Goal: Transaction & Acquisition: Purchase product/service

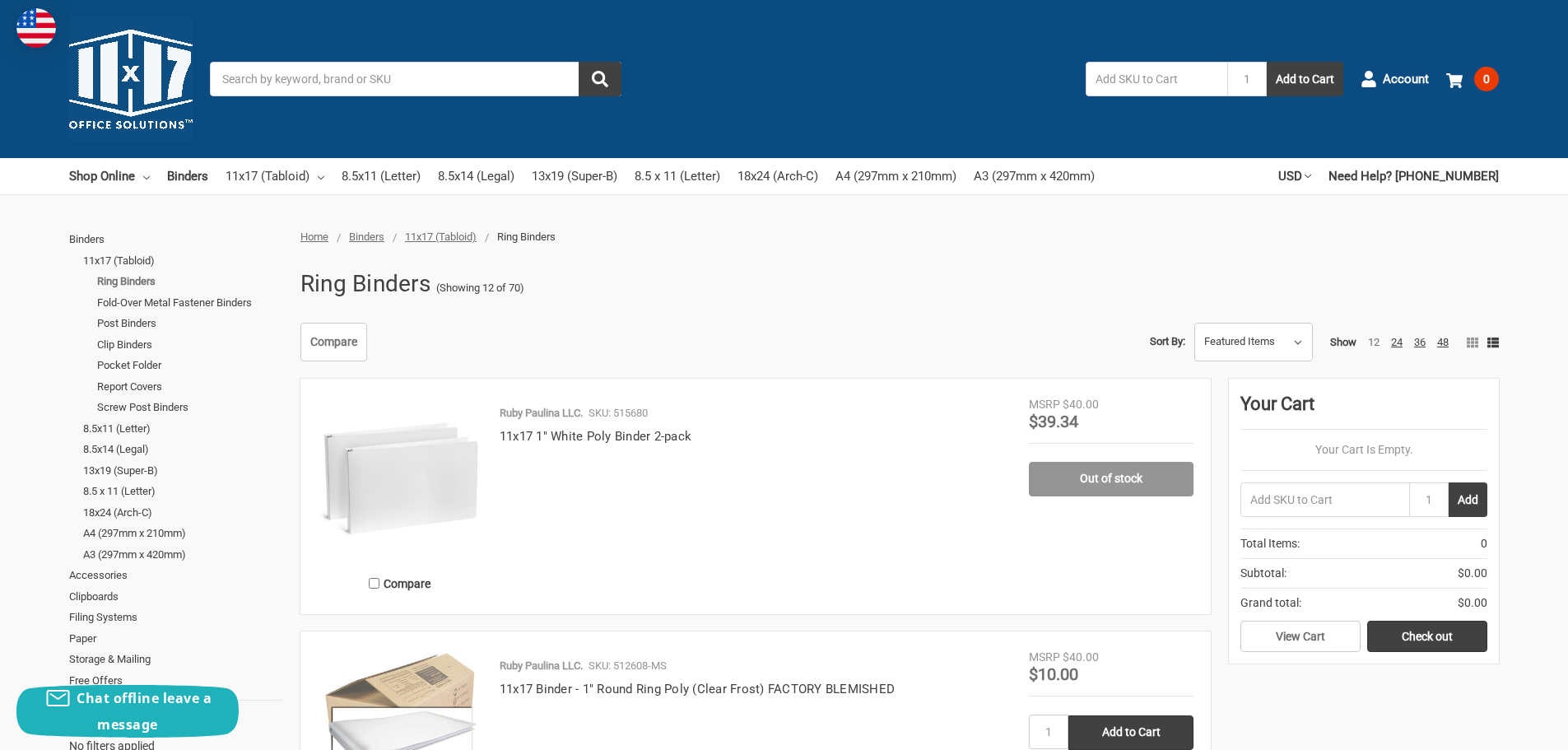
click at [139, 279] on link "Ring Binders" at bounding box center [190, 282] width 185 height 22
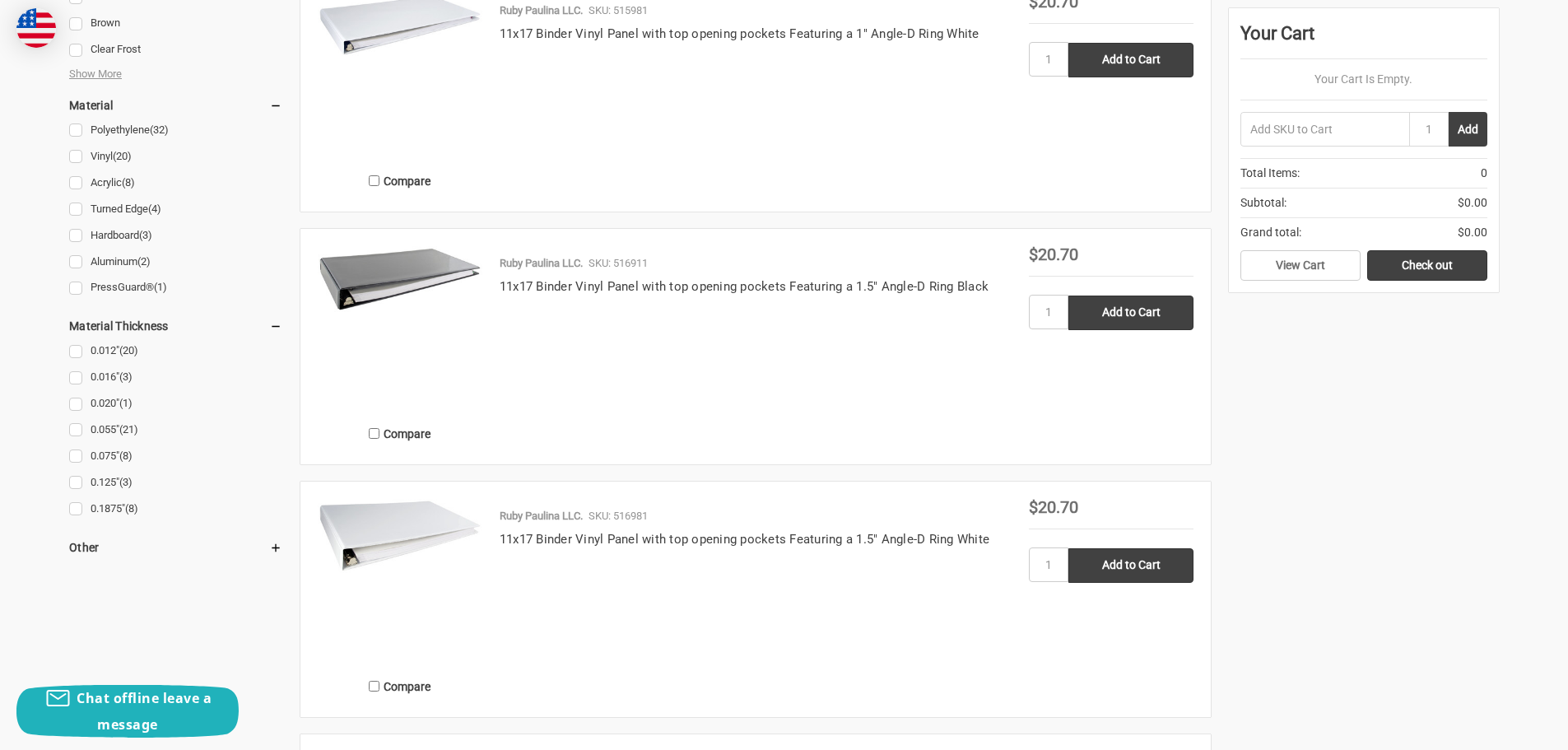
scroll to position [1399, 0]
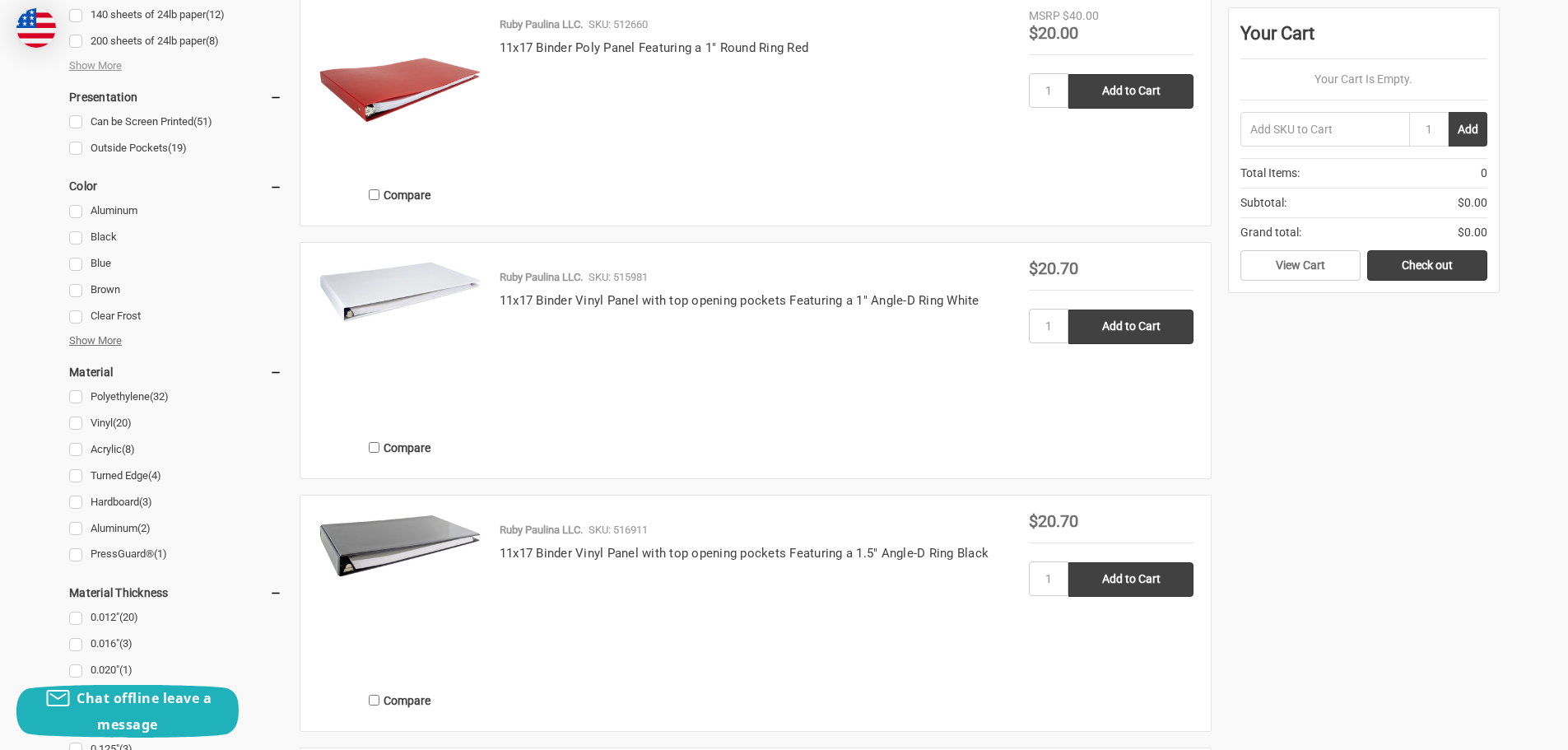
click at [87, 341] on span "Show More" at bounding box center [95, 341] width 52 height 17
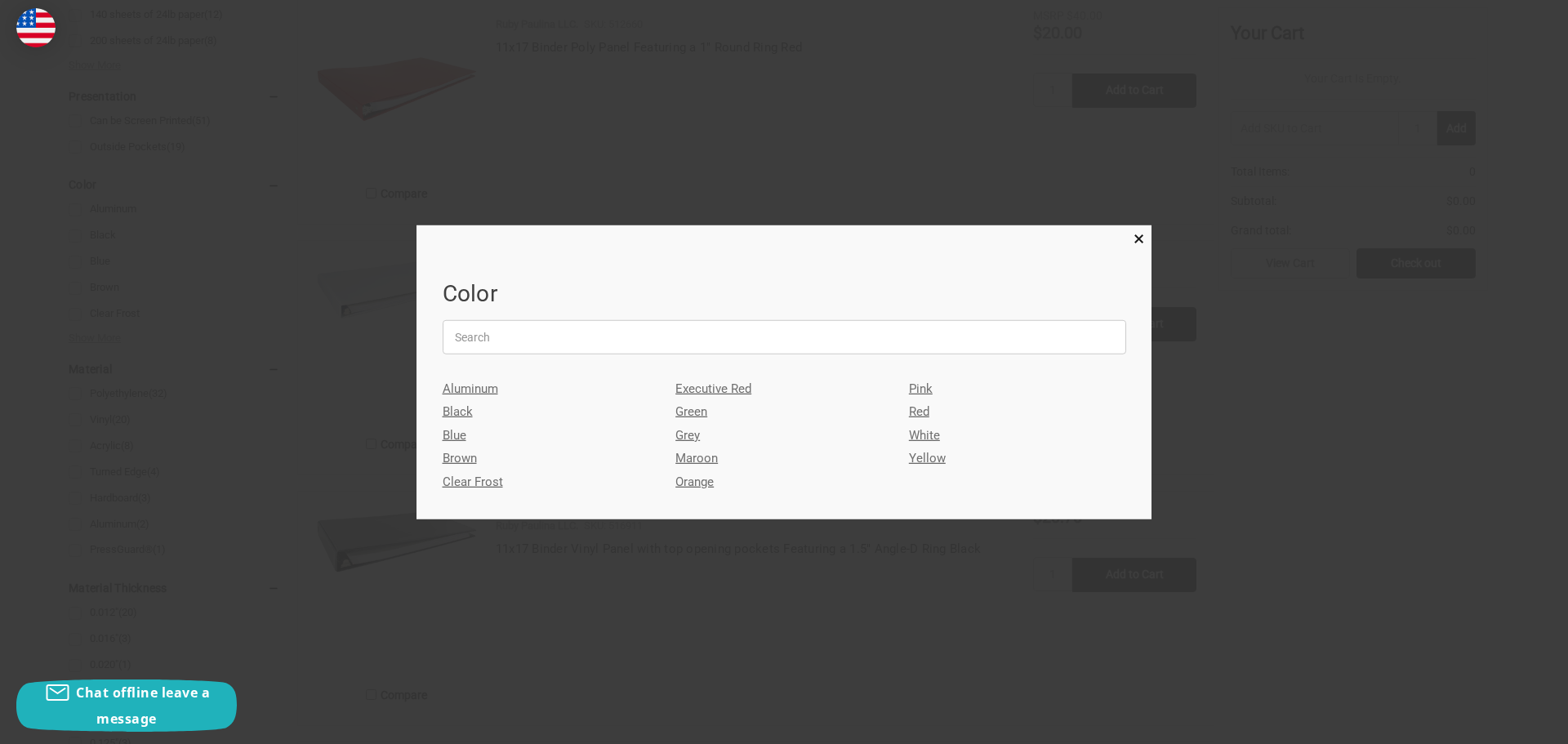
click at [933, 431] on link "White" at bounding box center [1017, 436] width 217 height 24
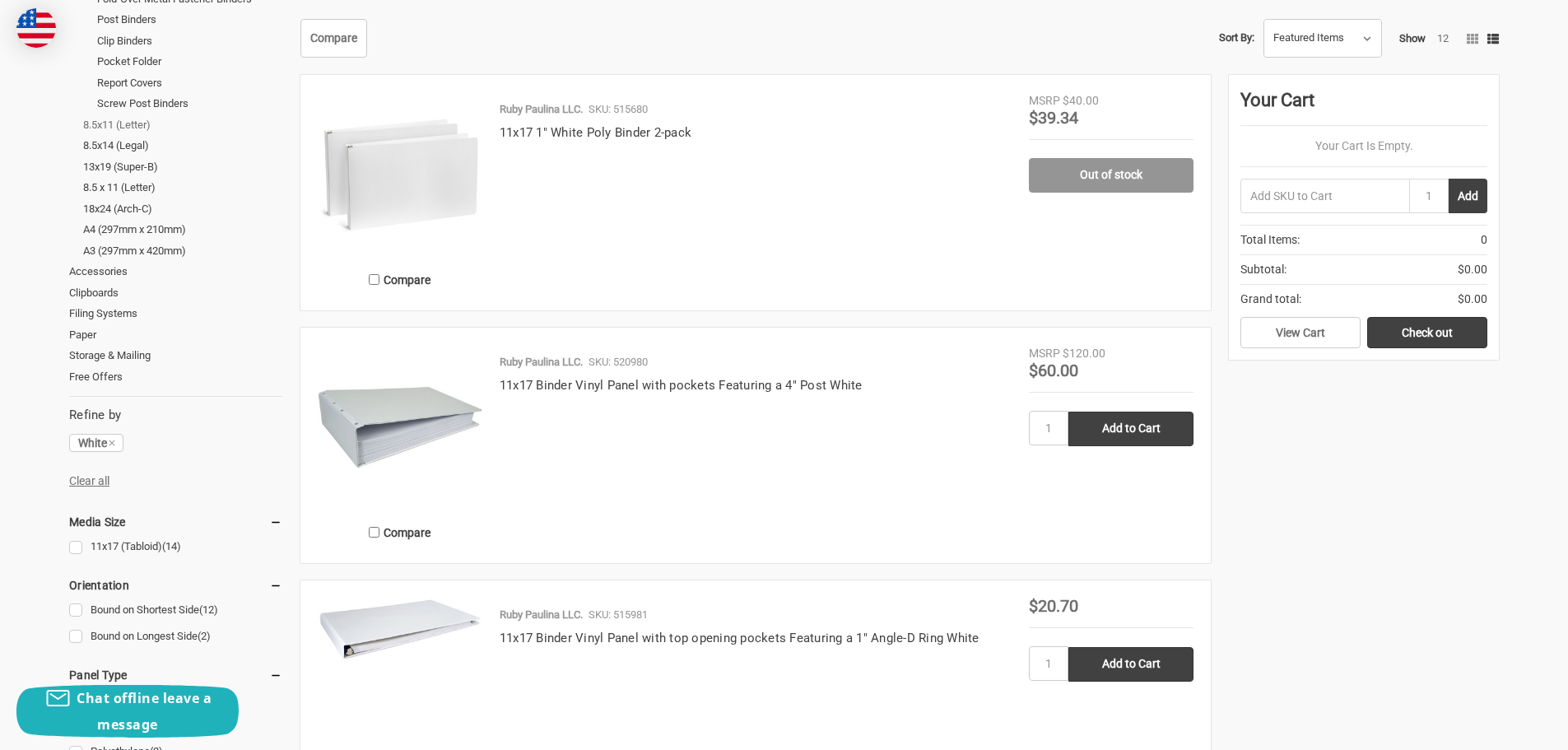
scroll to position [329, 0]
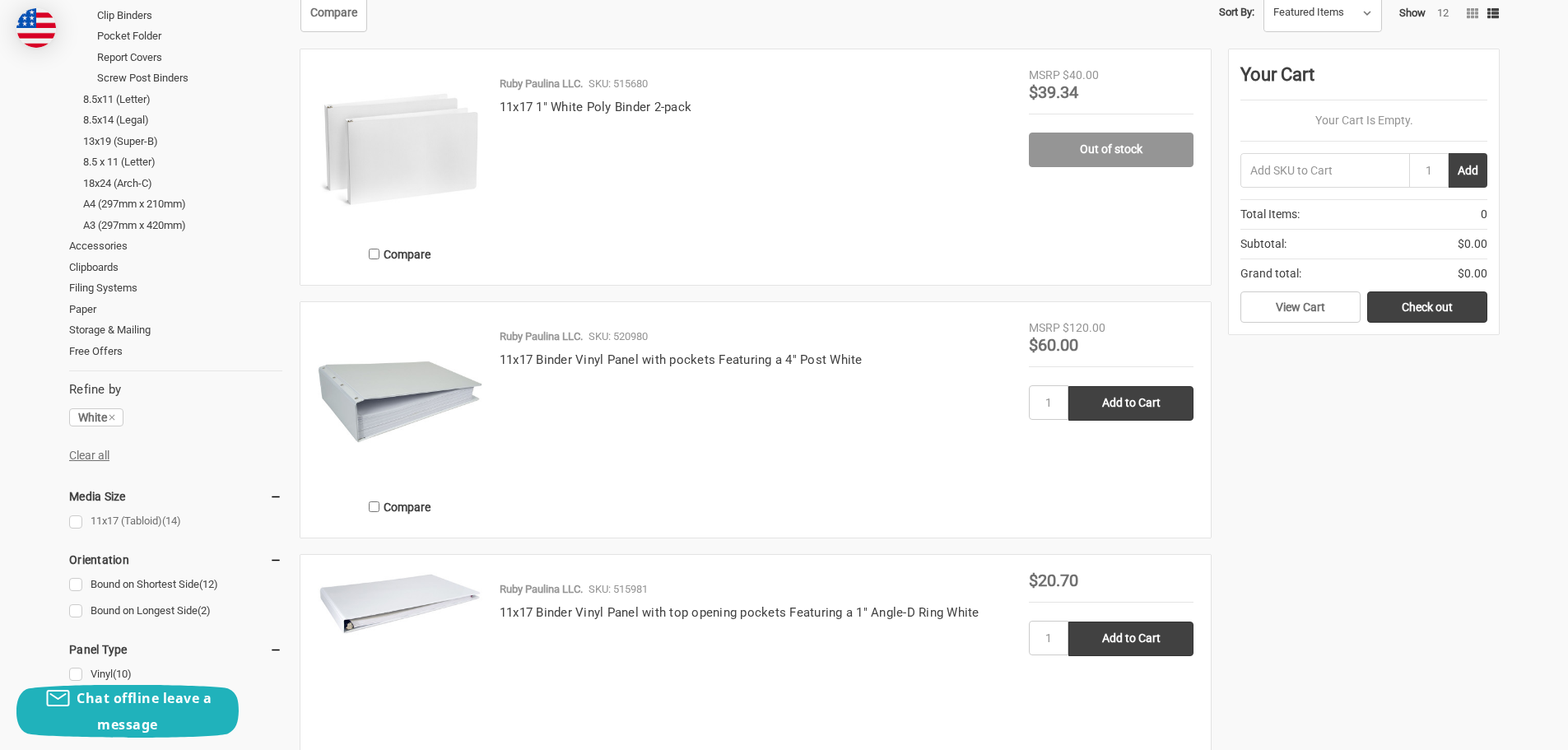
click at [78, 524] on link "11x17 (Tabloid) (14)" at bounding box center [175, 521] width 213 height 22
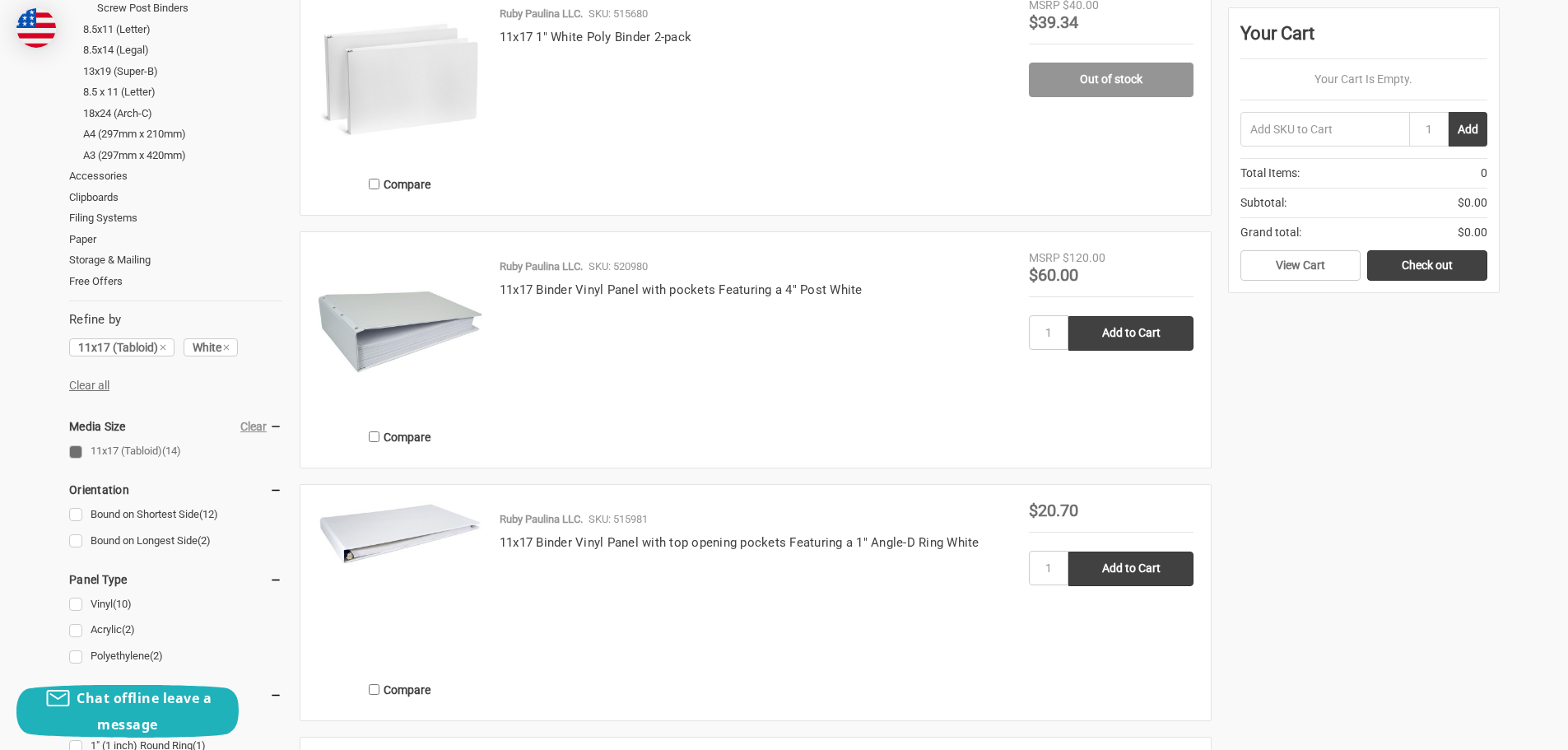
scroll to position [494, 0]
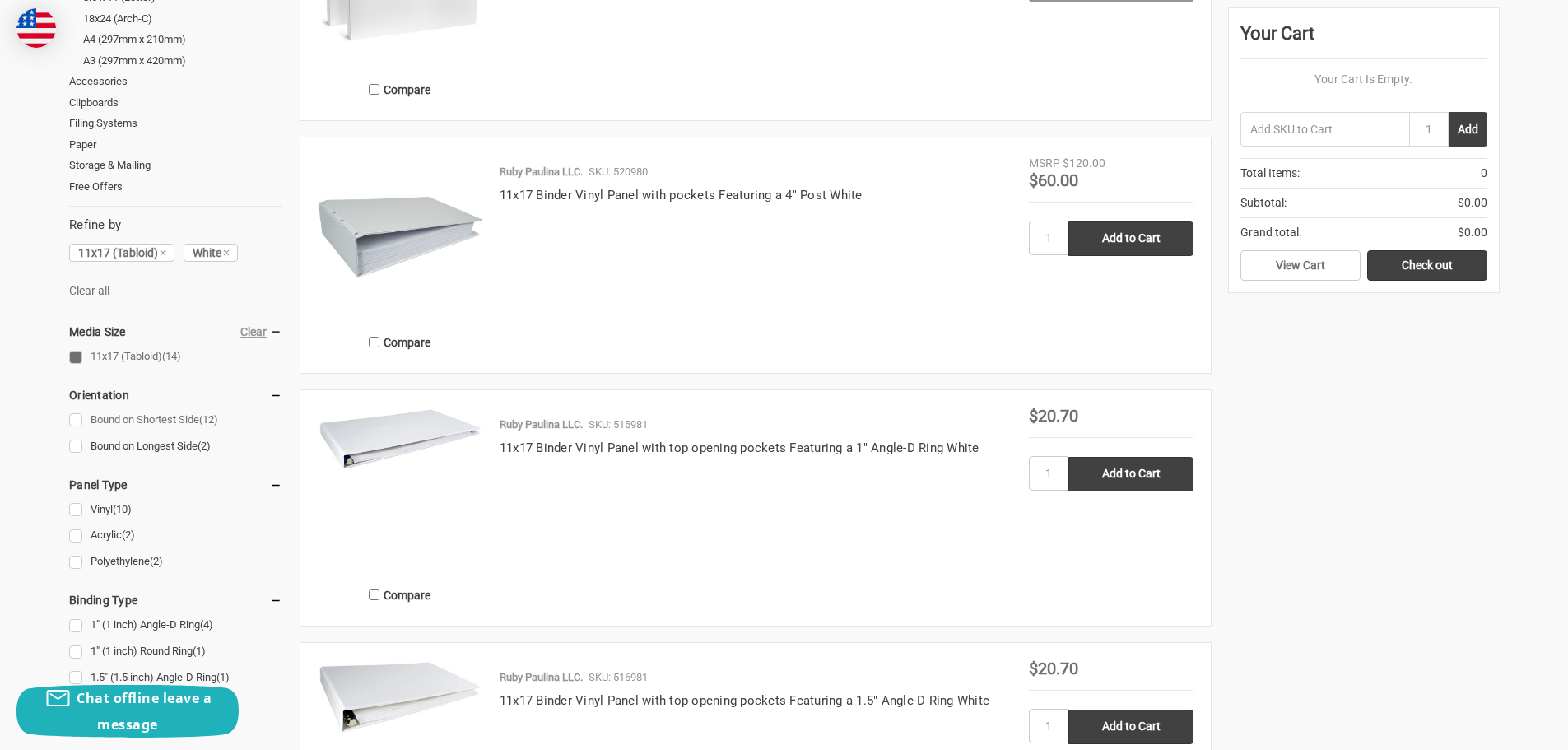
click at [73, 420] on link "Bound on Shortest Side (12)" at bounding box center [175, 420] width 213 height 22
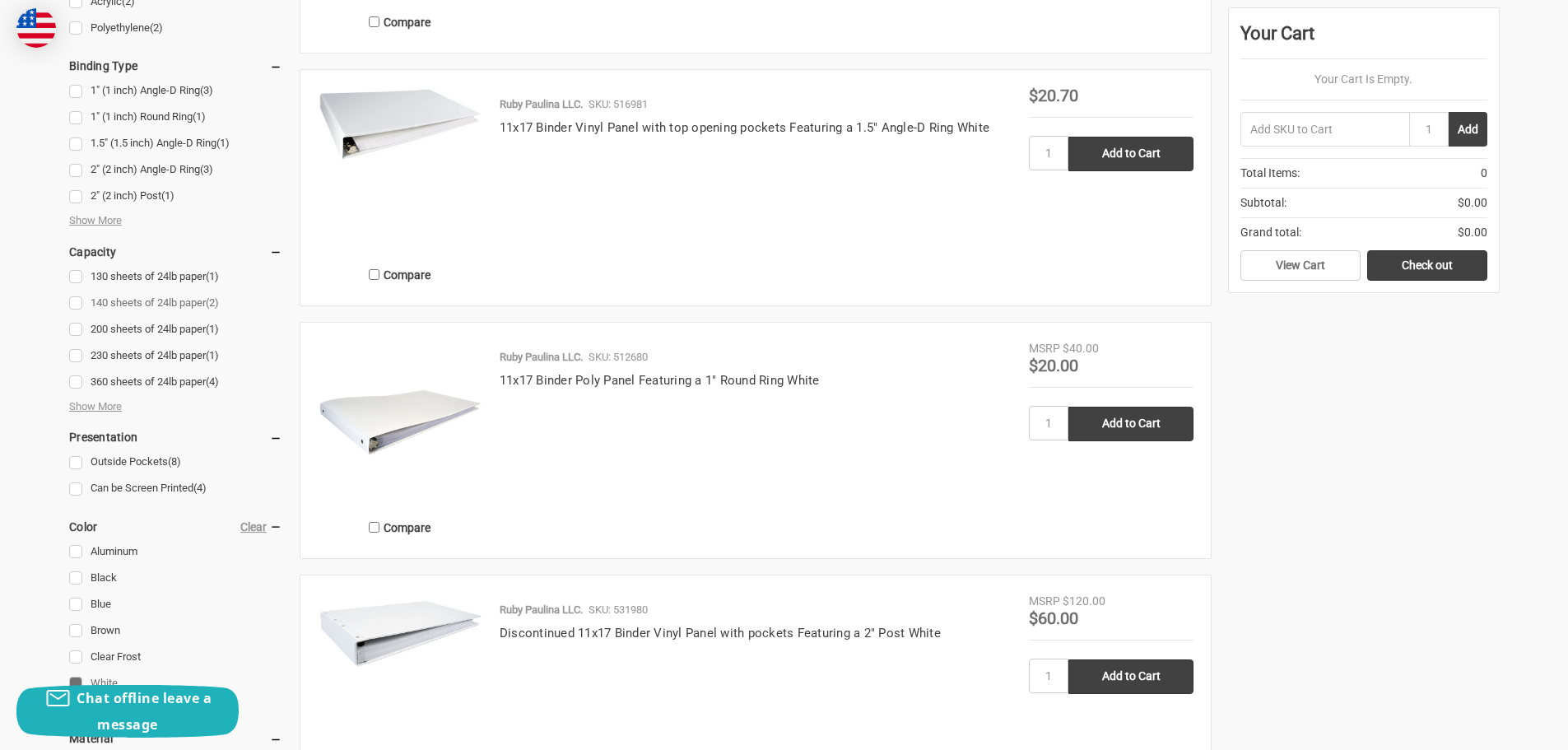
scroll to position [1070, 0]
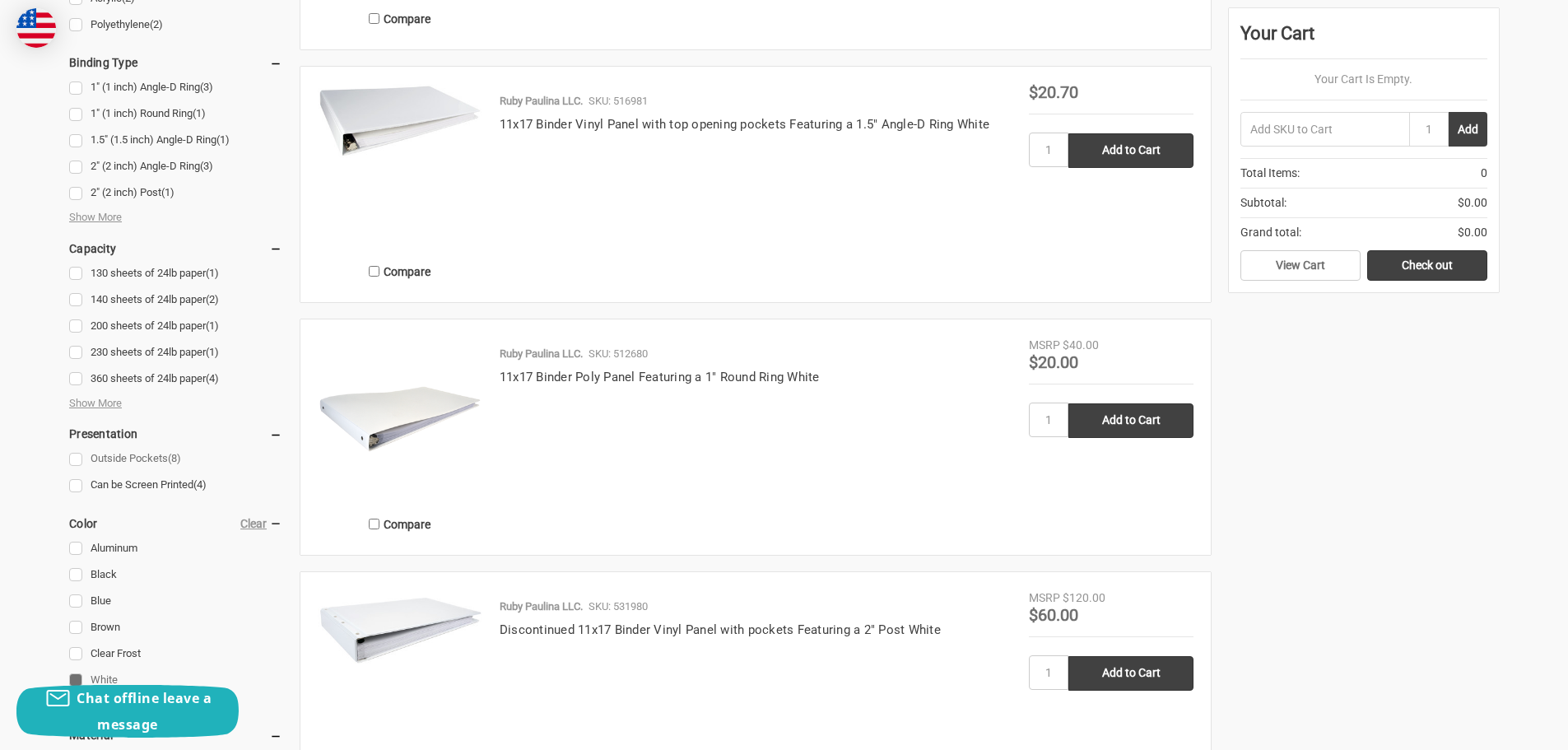
click at [76, 470] on link "Outside Pockets (8)" at bounding box center [175, 459] width 213 height 22
